Goal: Task Accomplishment & Management: Use online tool/utility

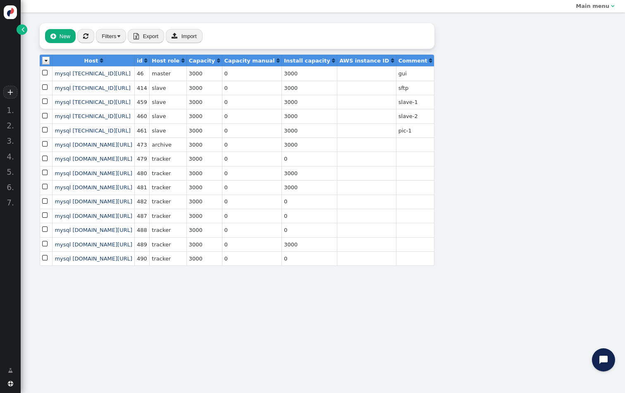
click at [22, 31] on span "" at bounding box center [23, 29] width 3 height 8
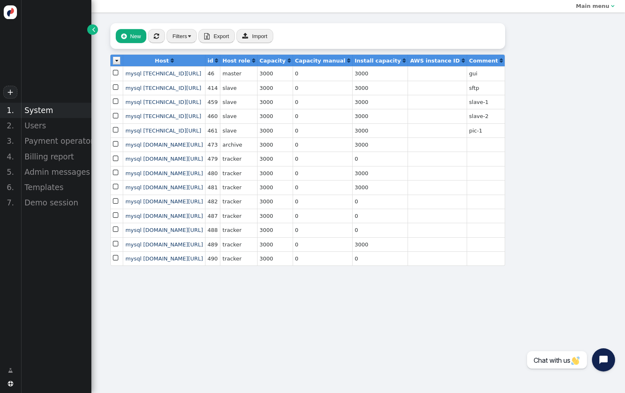
click at [54, 111] on div "System" at bounding box center [56, 110] width 71 height 15
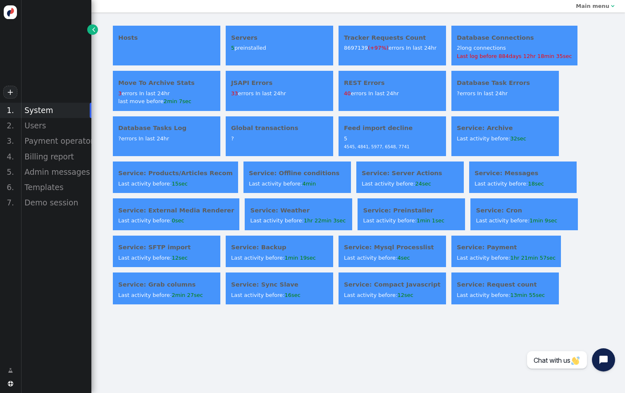
click at [384, 37] on h4 "Tracker Requests Count" at bounding box center [392, 37] width 97 height 9
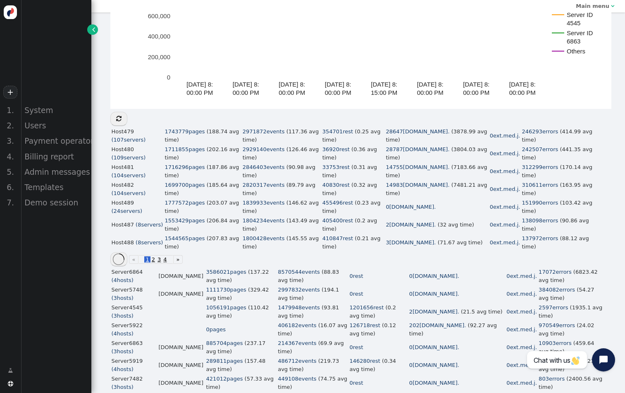
scroll to position [212, 0]
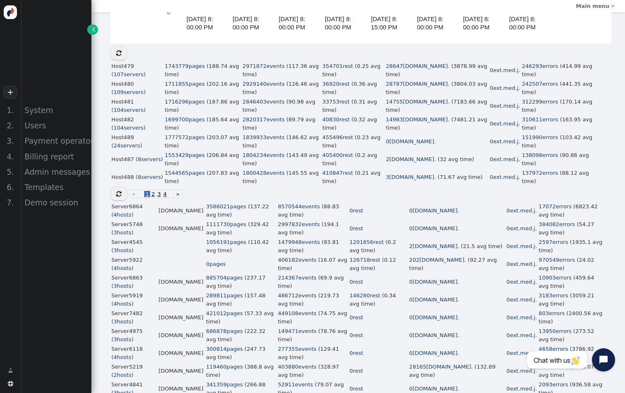
drag, startPoint x: 142, startPoint y: 255, endPoint x: 130, endPoint y: 251, distance: 12.2
click at [130, 256] on span "5922" at bounding box center [136, 259] width 14 height 6
copy td "5922"
click at [135, 221] on span "5748" at bounding box center [136, 224] width 14 height 6
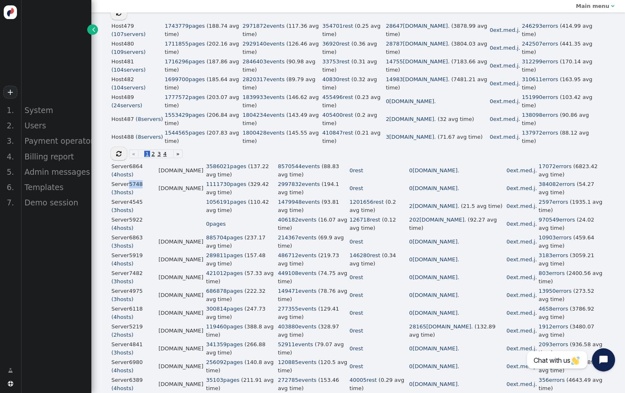
scroll to position [254, 0]
click at [136, 322] on span "5219" at bounding box center [136, 325] width 14 height 6
copy span "5219"
click at [136, 268] on span "7482" at bounding box center [136, 271] width 14 height 6
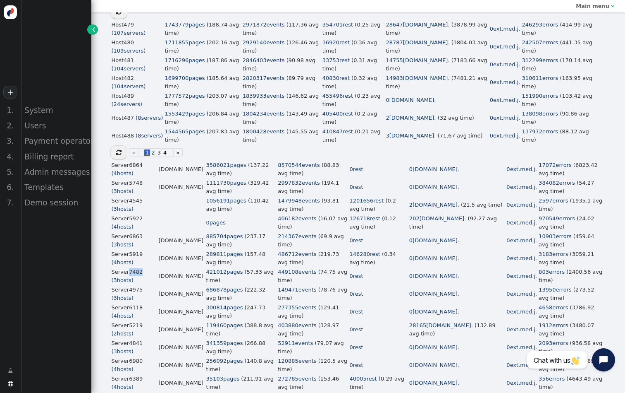
click at [136, 268] on span "7482" at bounding box center [136, 271] width 14 height 6
copy span "7482"
click at [42, 113] on div "System" at bounding box center [56, 110] width 71 height 15
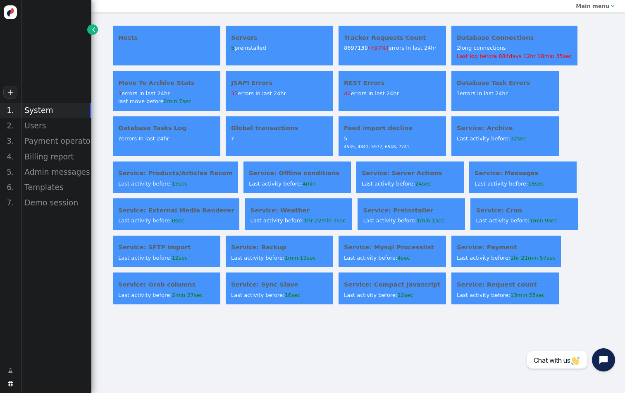
click at [246, 41] on h4 "Servers" at bounding box center [279, 37] width 97 height 9
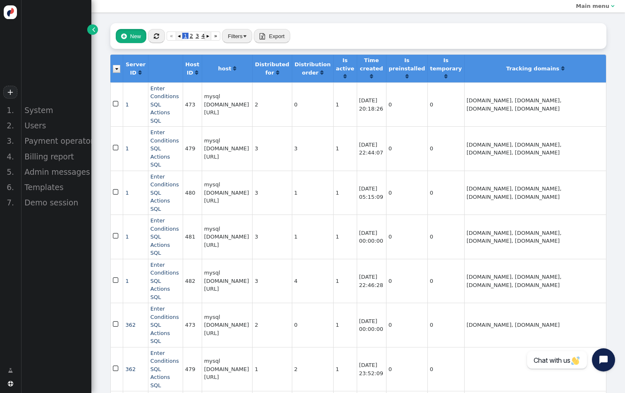
click at [137, 37] on button " New" at bounding box center [131, 36] width 31 height 14
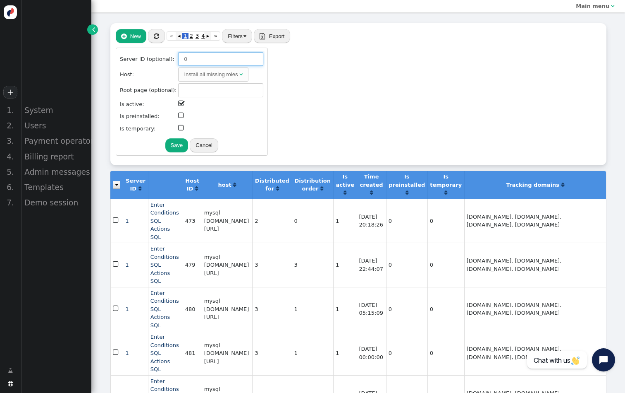
click at [187, 57] on input "0" at bounding box center [220, 59] width 85 height 14
paste input "7482"
click at [210, 73] on div "Install all missing roles" at bounding box center [211, 74] width 54 height 8
type input "7482"
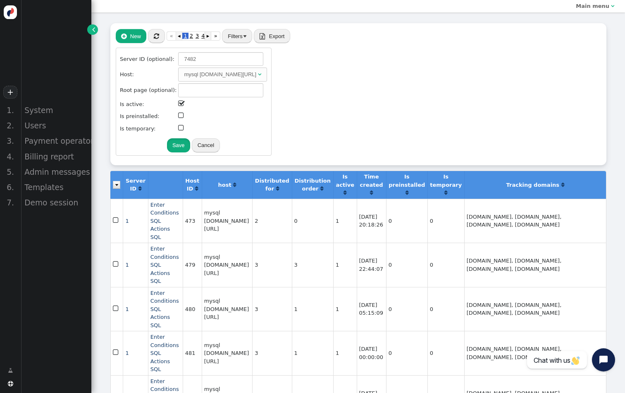
click at [190, 150] on button "Save" at bounding box center [178, 145] width 23 height 14
click at [366, 74] on div "Server ID (optional): 7482 Host: mysql [DOMAIN_NAME][URL]  Root page (optional…" at bounding box center [359, 101] width 486 height 116
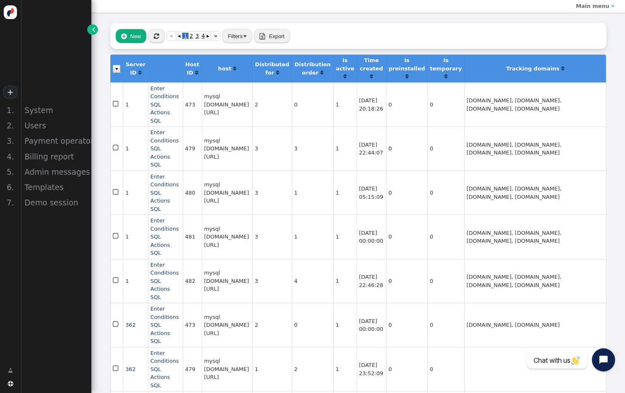
click at [243, 33] on button "Filters" at bounding box center [237, 36] width 30 height 14
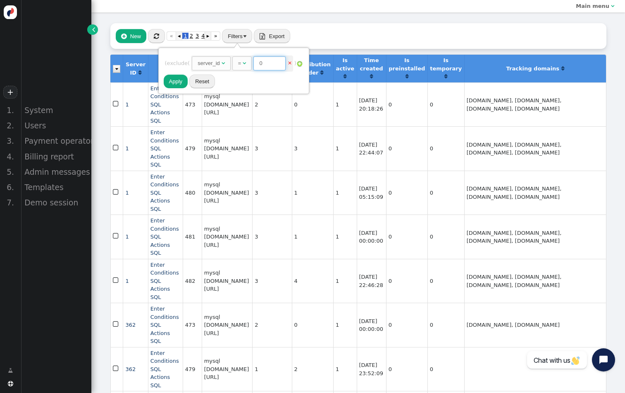
drag, startPoint x: 272, startPoint y: 66, endPoint x: 242, endPoint y: 66, distance: 29.4
click at [242, 66] on div "=  0" at bounding box center [259, 62] width 55 height 8
paste input "7482"
type input "7482"
click at [177, 82] on button "Apply" at bounding box center [176, 81] width 24 height 14
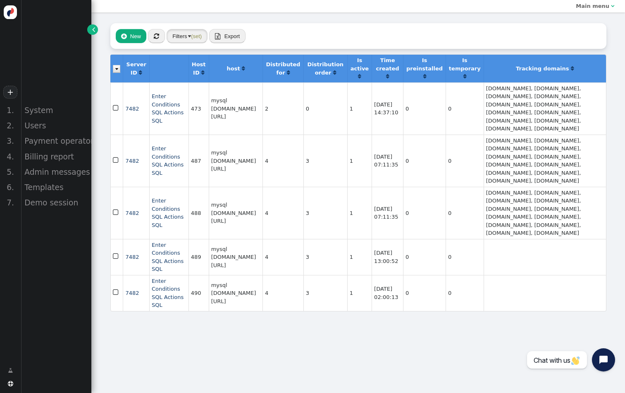
click at [184, 33] on button "Filters (set)" at bounding box center [187, 36] width 41 height 14
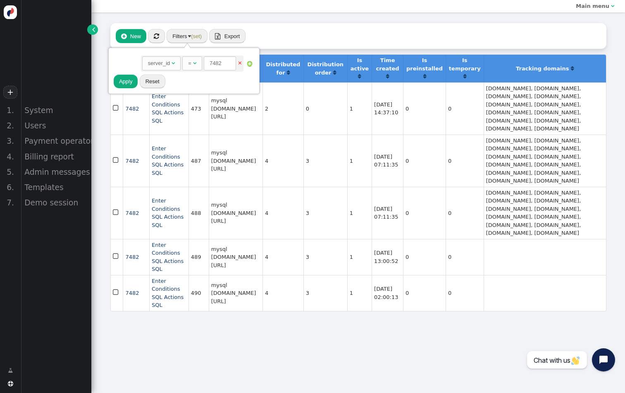
click at [126, 35] on span "" at bounding box center [123, 36] width 5 height 6
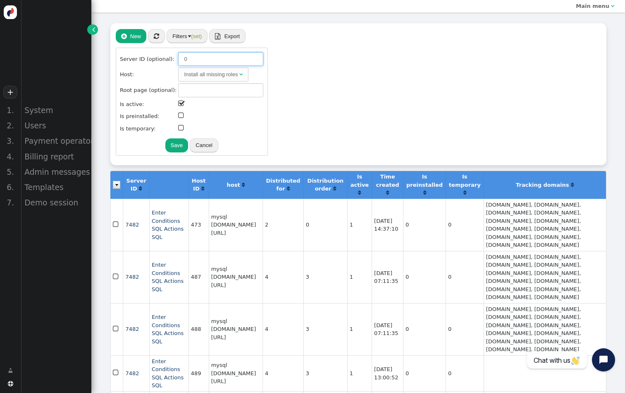
drag, startPoint x: 189, startPoint y: 57, endPoint x: 171, endPoint y: 57, distance: 17.8
click at [171, 57] on tr "Server ID (optional): 0" at bounding box center [192, 59] width 144 height 15
drag, startPoint x: 171, startPoint y: 57, endPoint x: 431, endPoint y: 115, distance: 266.1
click at [431, 115] on div "Server ID (optional): 0 Host: Install all missing roles  Root page (optional):…" at bounding box center [359, 101] width 486 height 116
click at [51, 108] on div "System" at bounding box center [56, 110] width 71 height 15
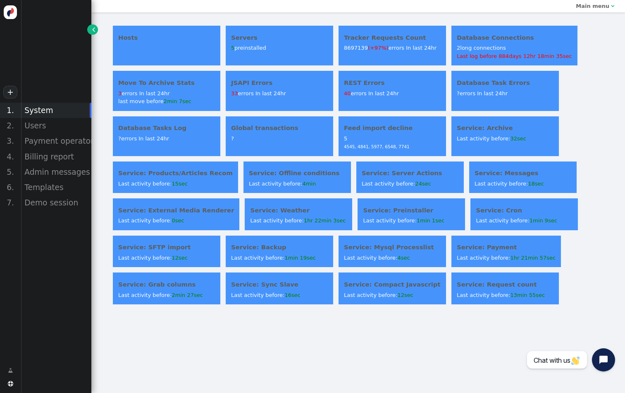
click at [381, 52] on div "Tracker Requests Count 8697139 (+97%) errors In last 24hr" at bounding box center [393, 46] width 108 height 40
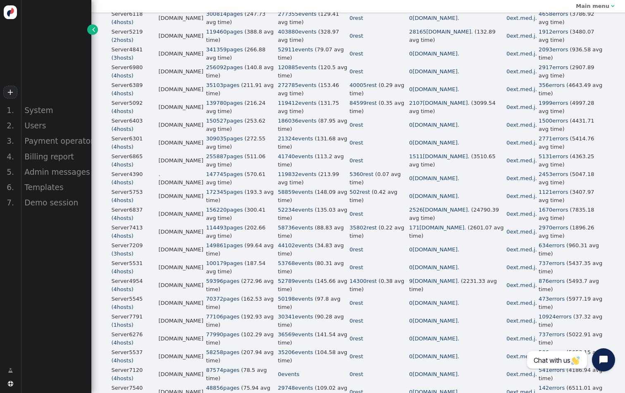
scroll to position [546, 0]
click at [134, 314] on span "7791" at bounding box center [136, 317] width 14 height 6
copy span "7791"
click at [49, 111] on div "System" at bounding box center [56, 110] width 71 height 15
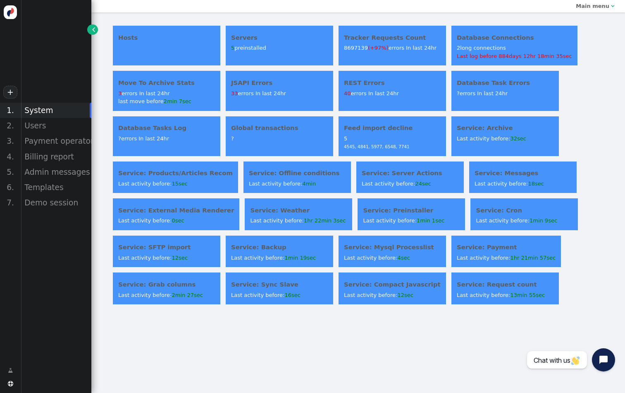
click at [253, 43] on div "Servers 5 preinstalled" at bounding box center [280, 46] width 108 height 40
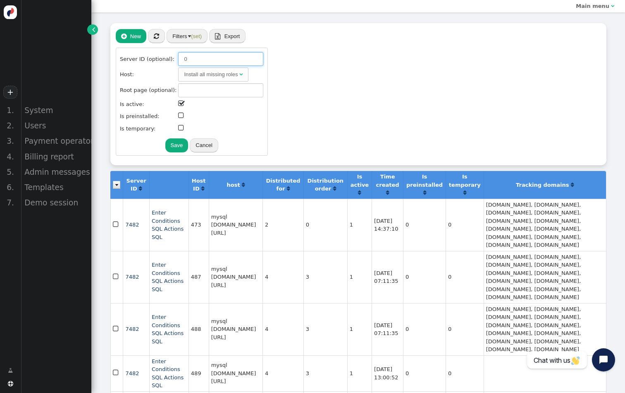
drag, startPoint x: 191, startPoint y: 62, endPoint x: 168, endPoint y: 59, distance: 23.8
click at [168, 59] on tr "Server ID (optional): 0" at bounding box center [192, 59] width 144 height 15
paste input "7791"
click at [208, 73] on div "Install all missing roles" at bounding box center [211, 74] width 54 height 8
type input "7791"
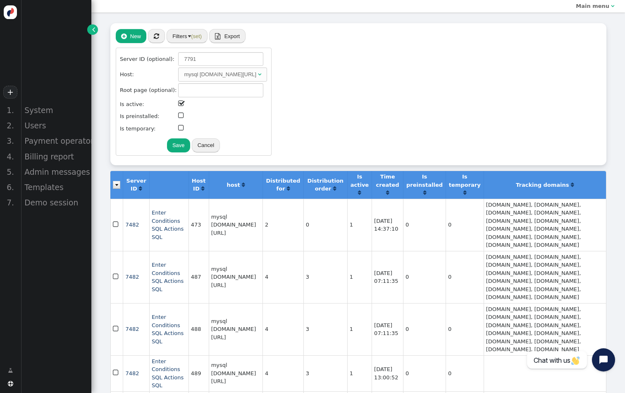
click at [190, 147] on button "Save" at bounding box center [178, 145] width 23 height 14
